Goal: Task Accomplishment & Management: Use online tool/utility

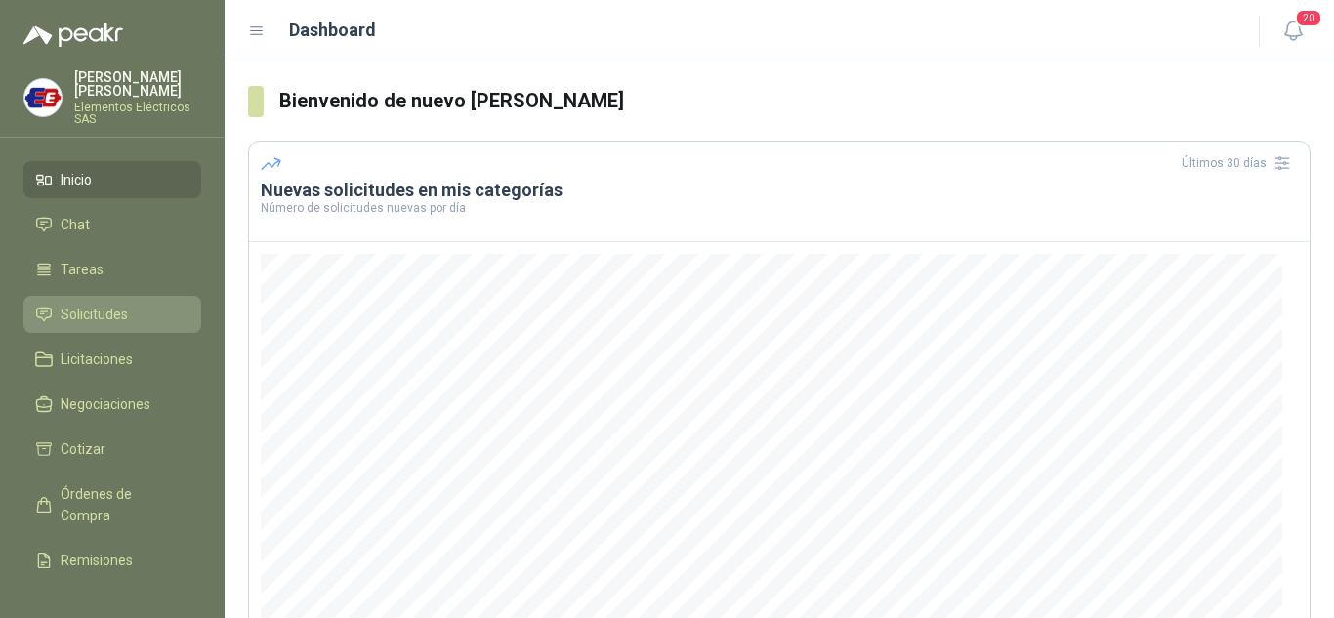
click at [89, 301] on link "Solicitudes" at bounding box center [112, 314] width 178 height 37
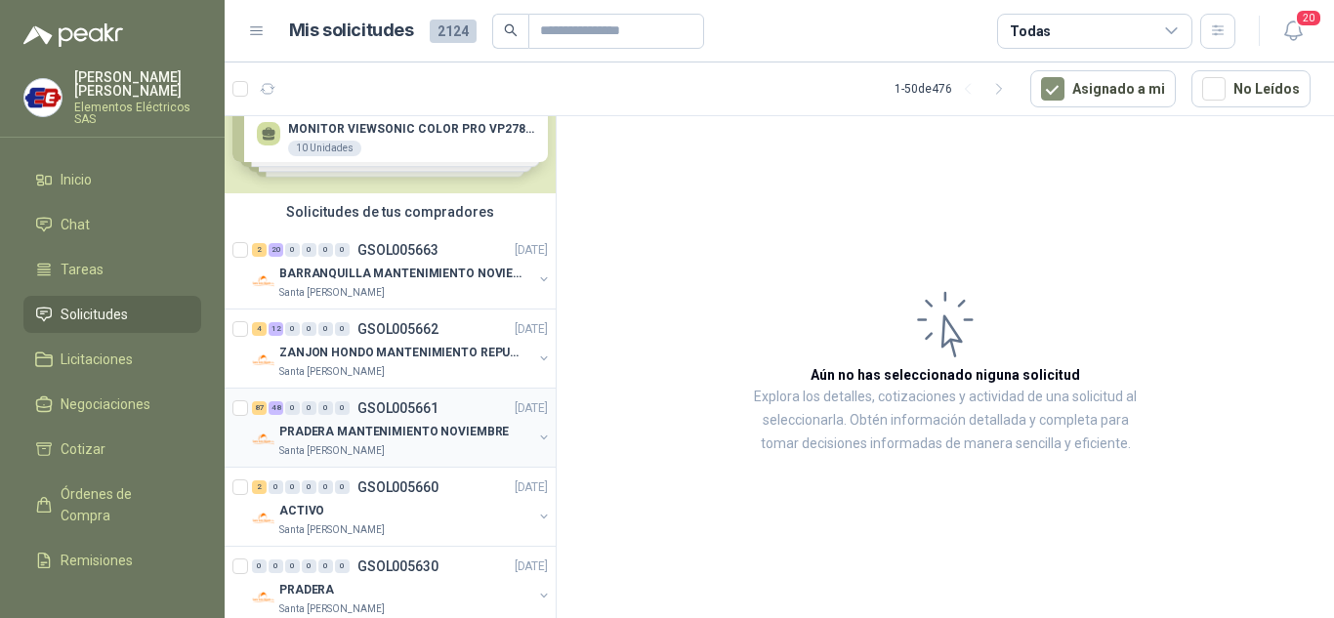
scroll to position [98, 0]
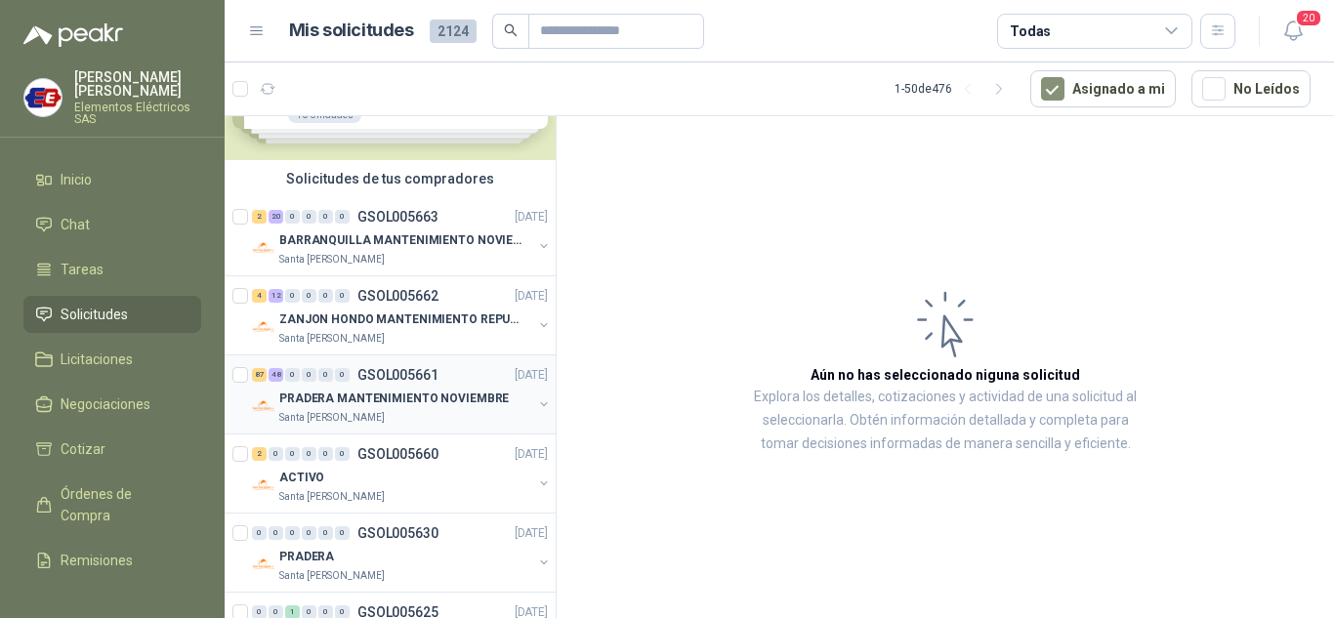
click at [301, 372] on div "87 48 0 0 0 0" at bounding box center [301, 375] width 98 height 14
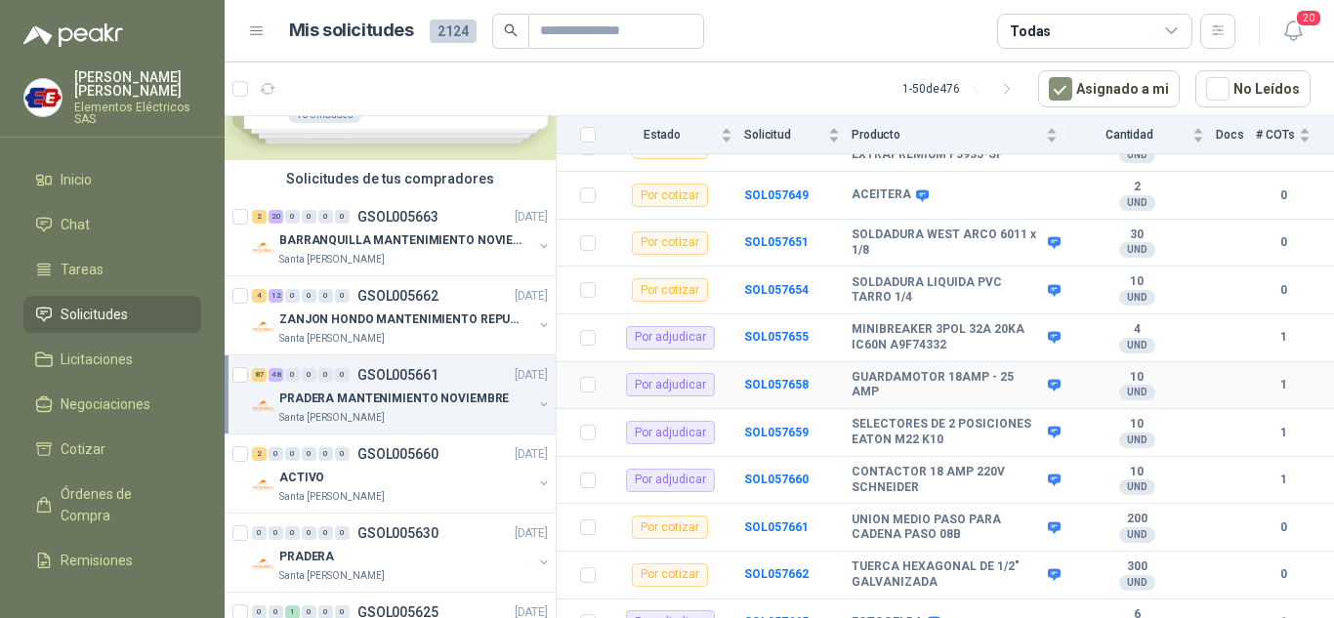
scroll to position [5470, 0]
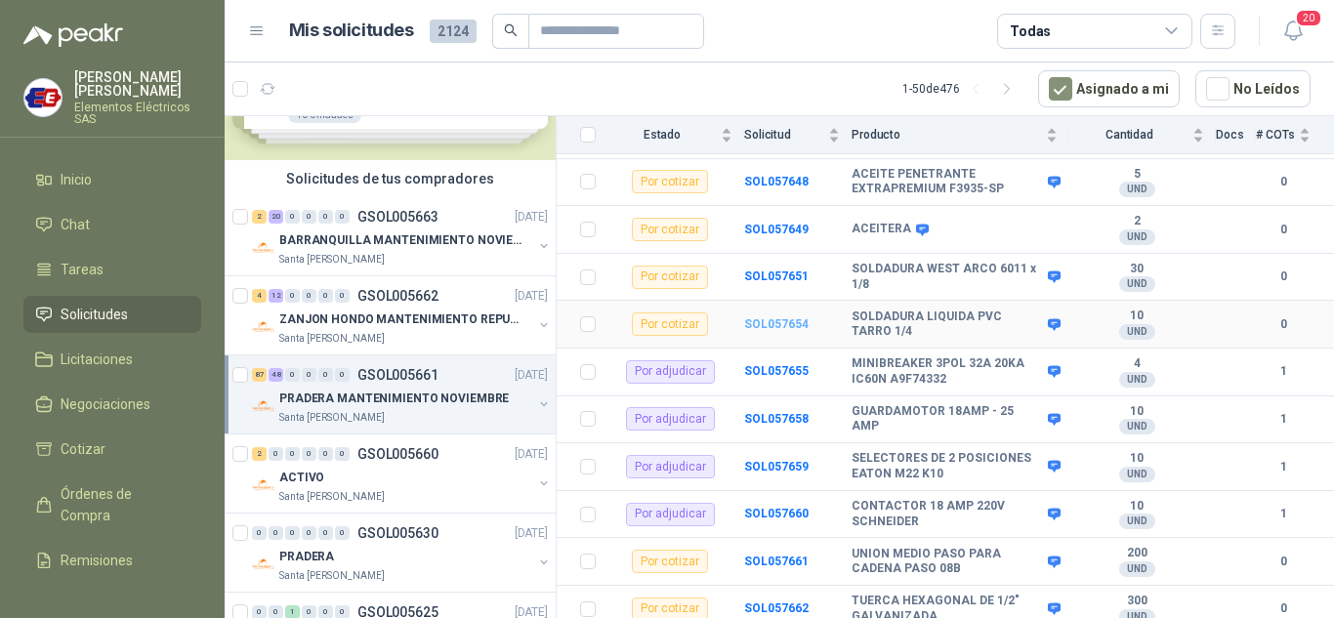
click at [770, 317] on b "SOL057654" at bounding box center [776, 324] width 64 height 14
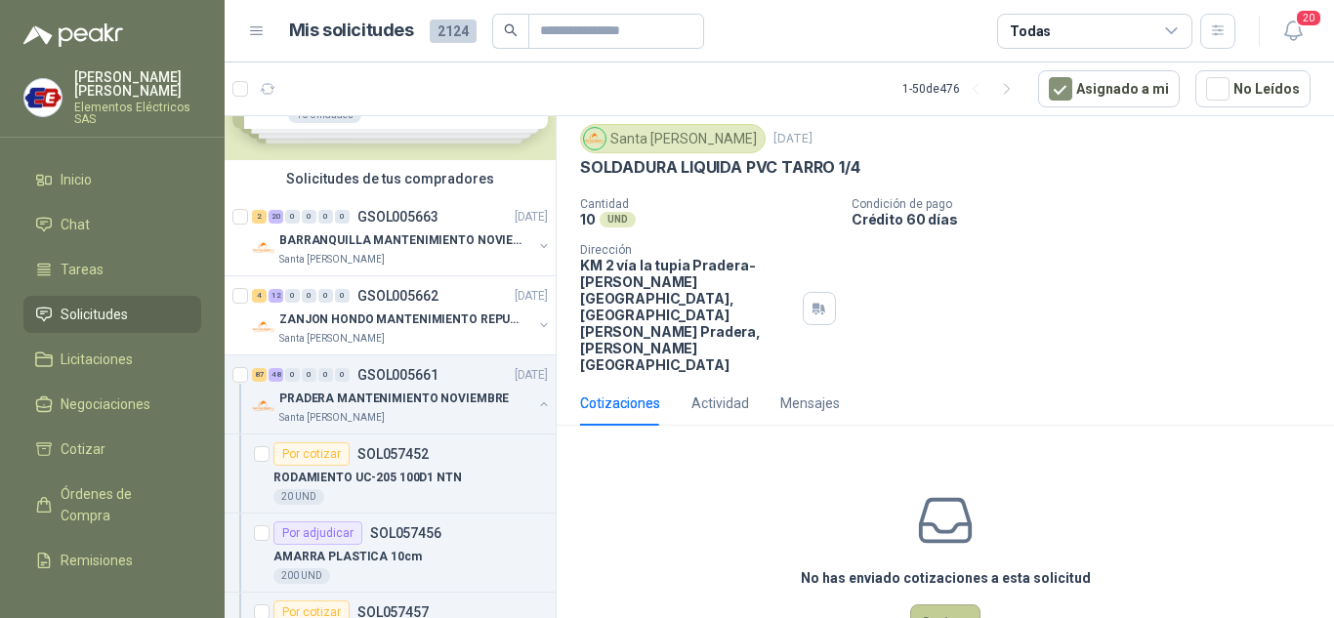
click at [932, 605] on button "Cotizar" at bounding box center [945, 623] width 70 height 37
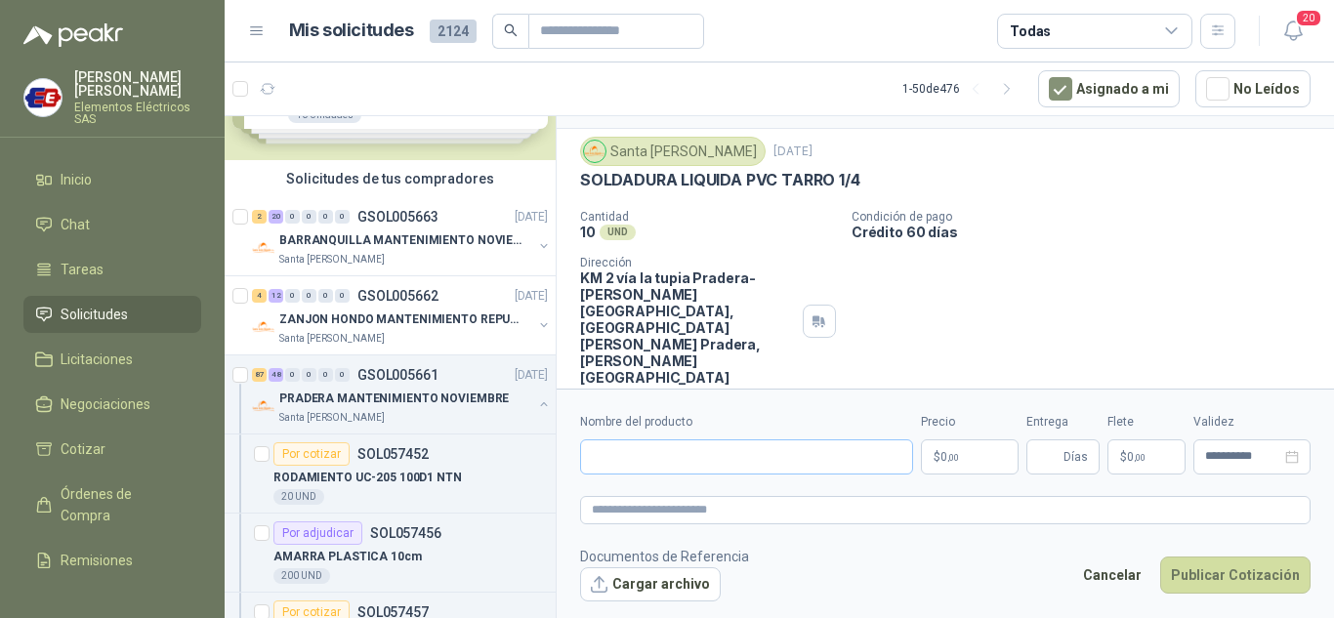
scroll to position [42, 0]
click at [627, 455] on input "Nombre del producto" at bounding box center [746, 457] width 333 height 35
type input "**********"
click at [964, 455] on p "$ 0 ,00" at bounding box center [970, 457] width 98 height 35
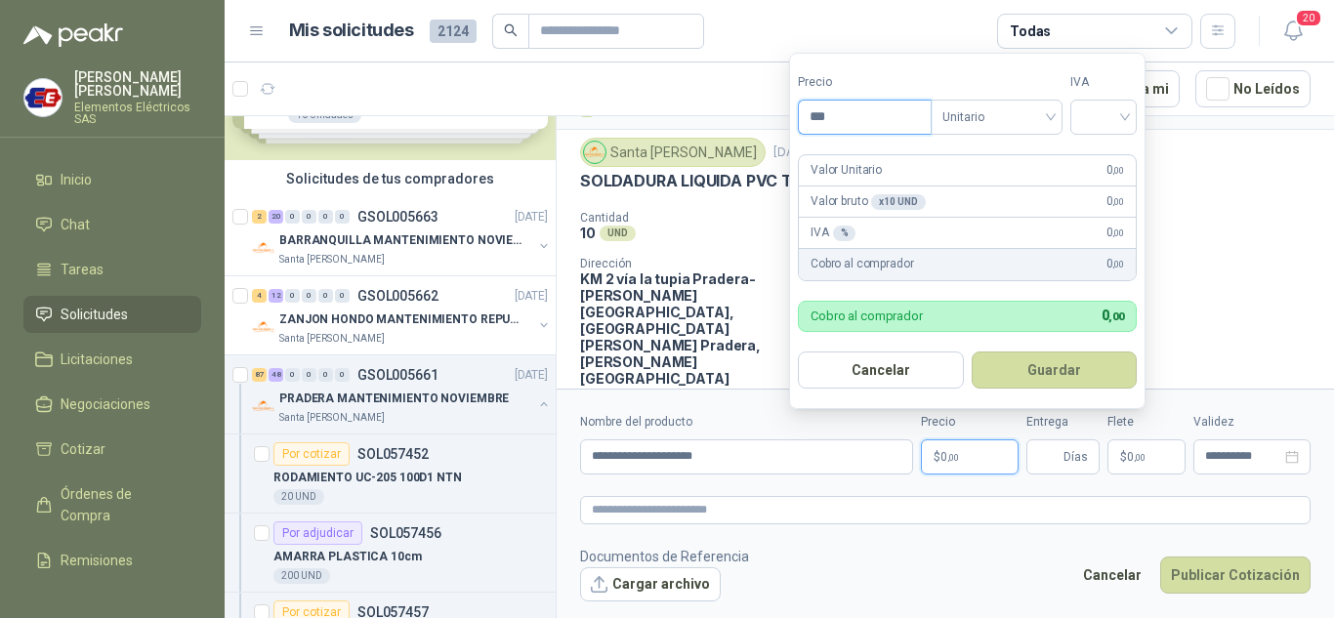
click at [834, 119] on input "***" at bounding box center [865, 117] width 132 height 33
type input "********"
click at [1125, 118] on input "search" at bounding box center [1103, 115] width 43 height 29
drag, startPoint x: 1108, startPoint y: 150, endPoint x: 1050, endPoint y: 304, distance: 163.8
click at [1104, 162] on div "19%" at bounding box center [1108, 157] width 36 height 21
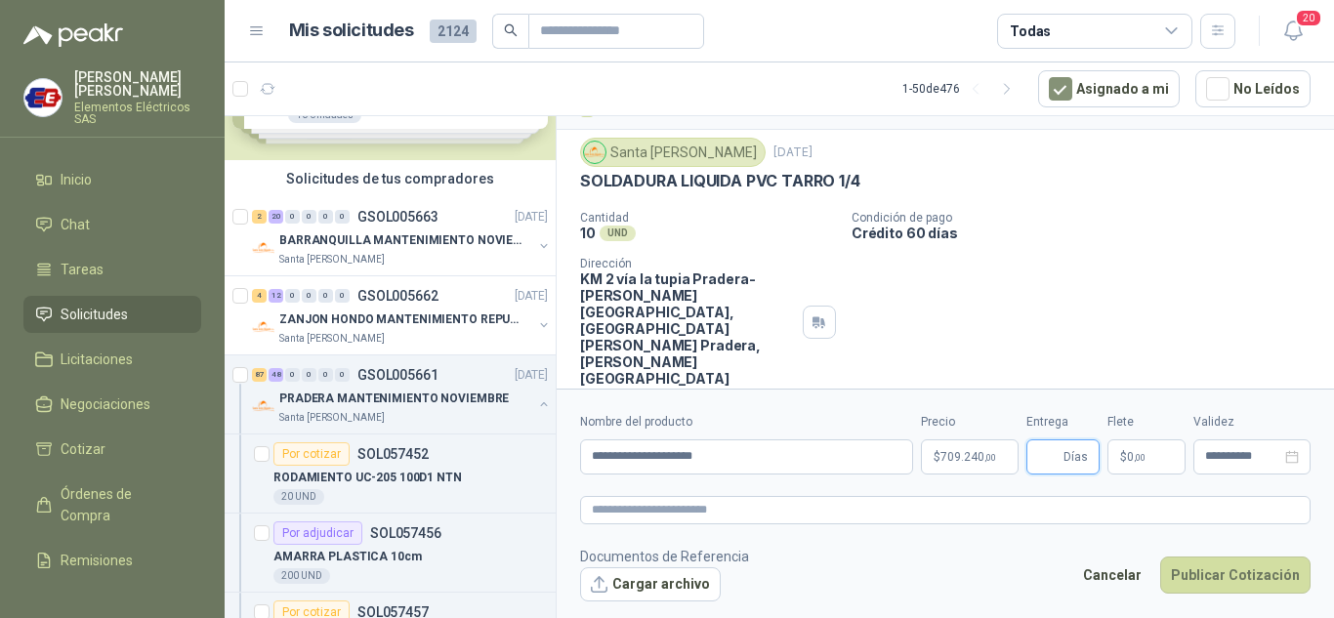
click at [1051, 443] on input "Entrega" at bounding box center [1048, 457] width 21 height 33
type input "*"
drag, startPoint x: 1075, startPoint y: 301, endPoint x: 1101, endPoint y: 403, distance: 105.7
click at [1078, 314] on div "Cantidad 10 UND  Condición de pago Crédito 60 días Dirección KM 2 vía la tupia…" at bounding box center [945, 299] width 731 height 176
click at [1127, 462] on span "0 ,00" at bounding box center [1136, 457] width 19 height 12
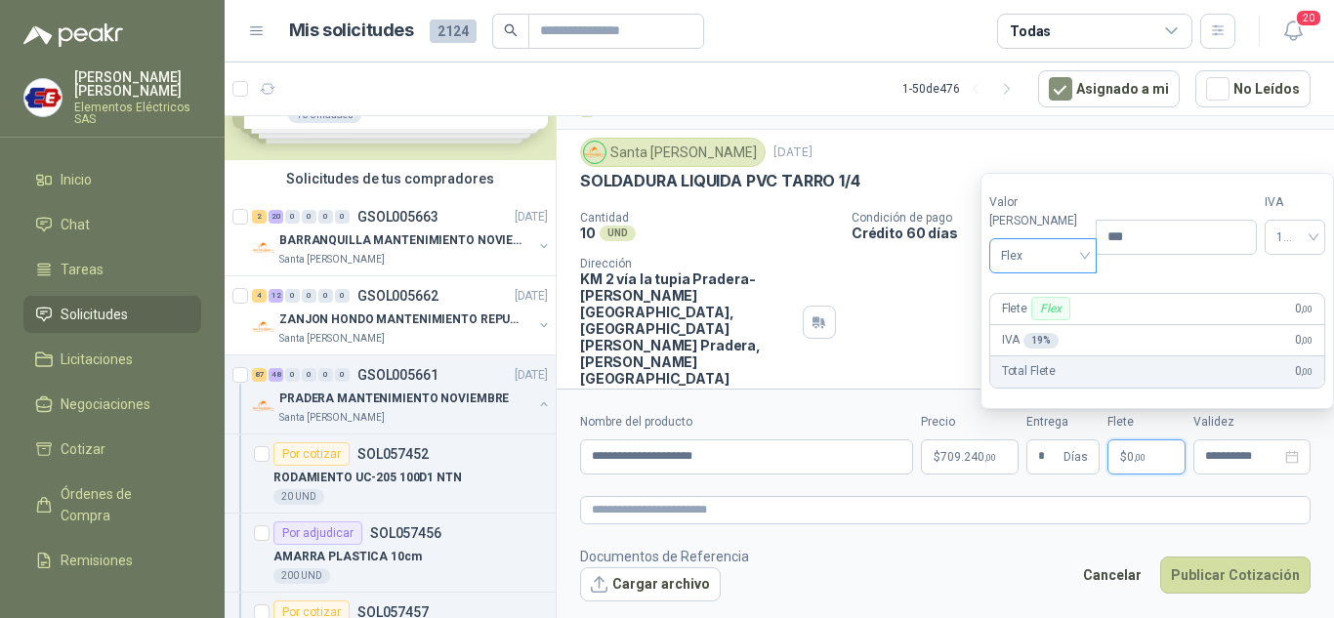
click at [1031, 252] on span "Flex" at bounding box center [1043, 255] width 85 height 29
click at [1029, 333] on div "Incluido" at bounding box center [1038, 327] width 67 height 21
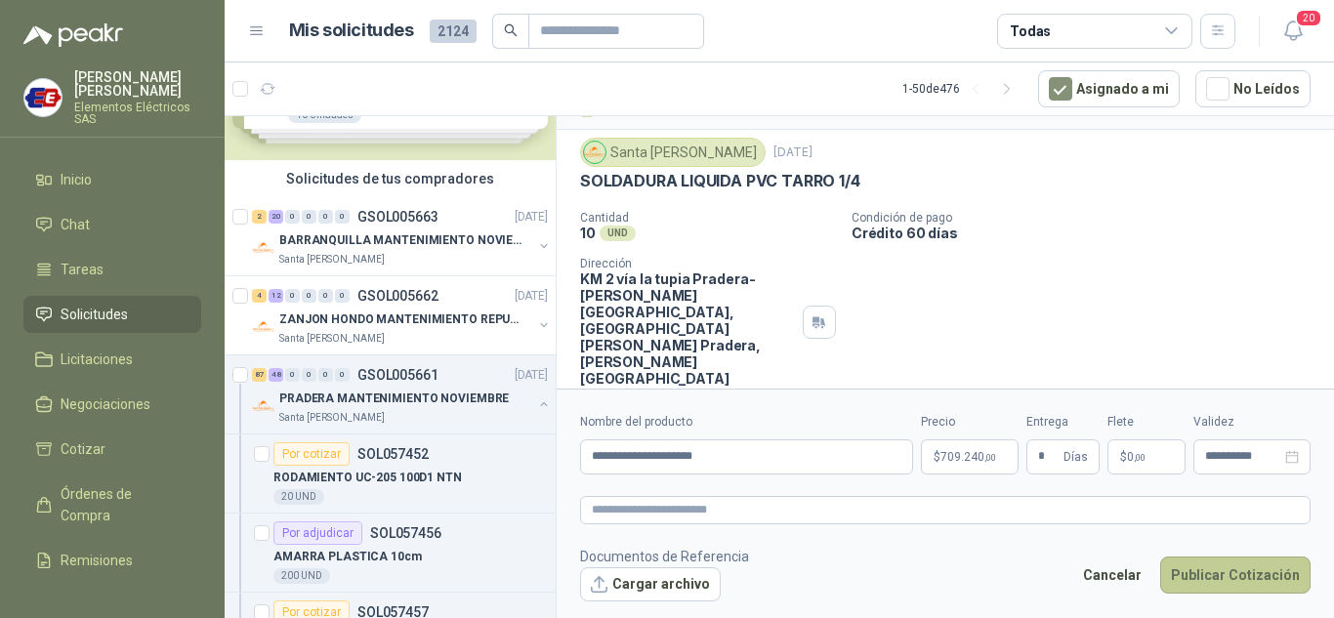
click at [1201, 578] on button "Publicar Cotización" at bounding box center [1235, 575] width 150 height 37
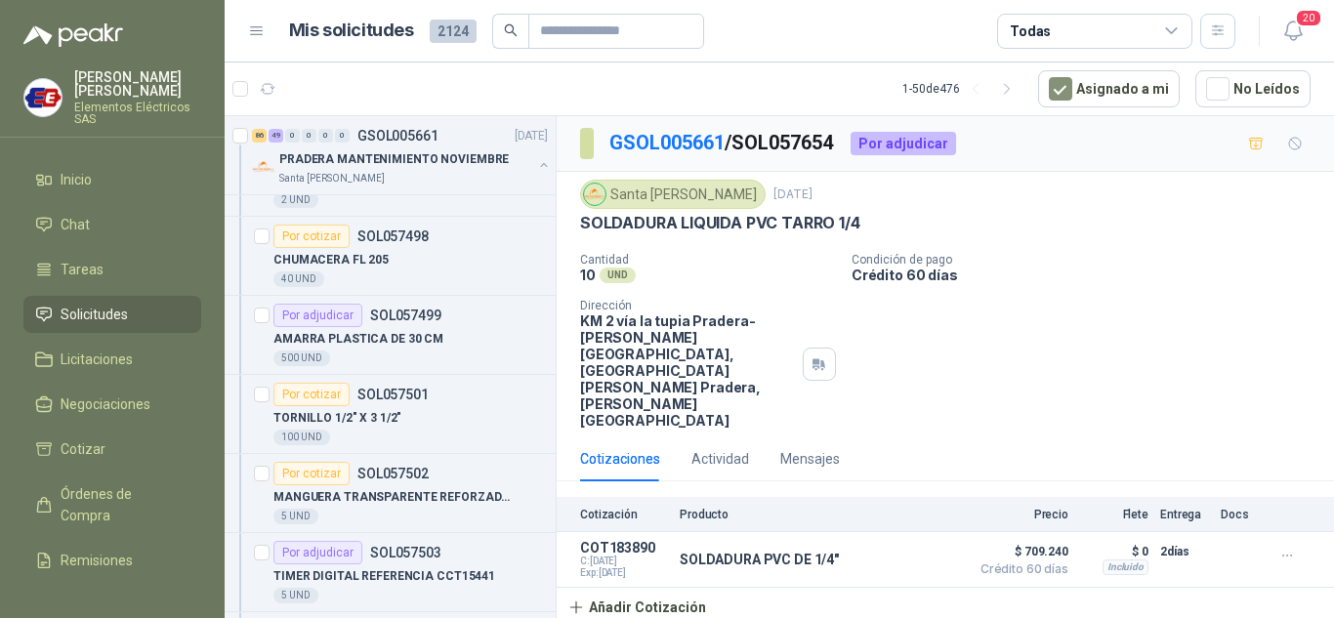
scroll to position [2540, 0]
